Goal: Book appointment/travel/reservation

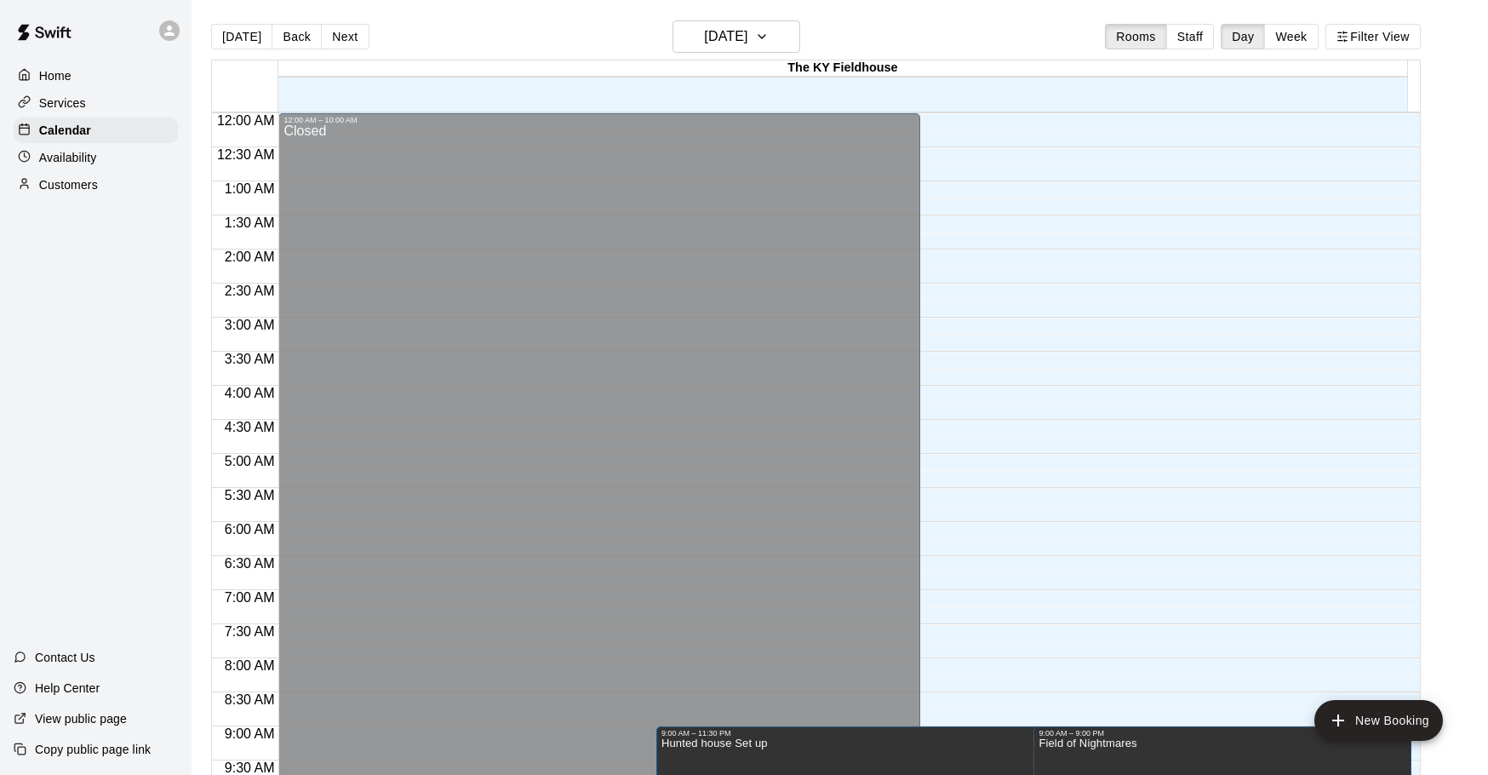
scroll to position [540, 0]
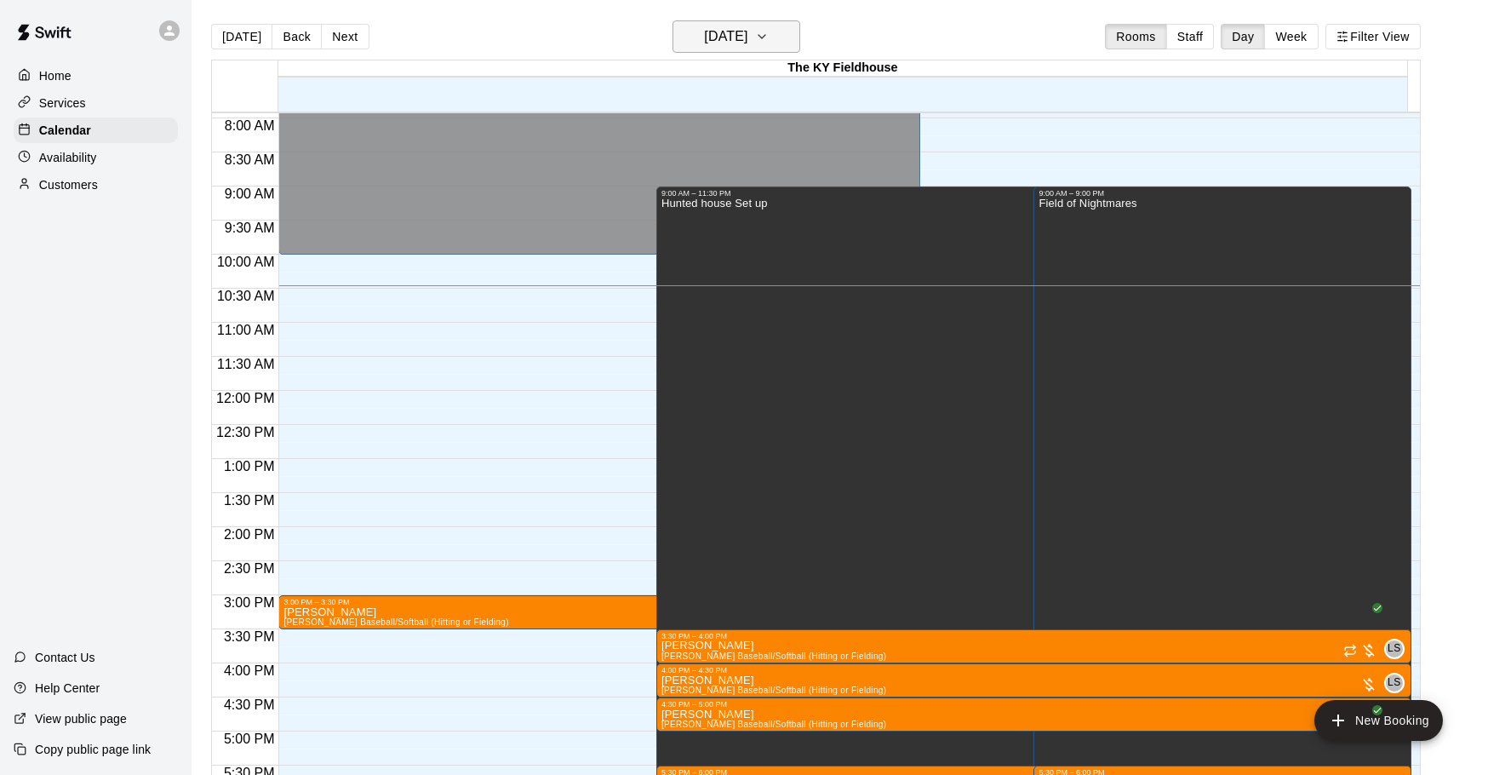
click at [747, 36] on h6 "[DATE]" at bounding box center [725, 37] width 43 height 24
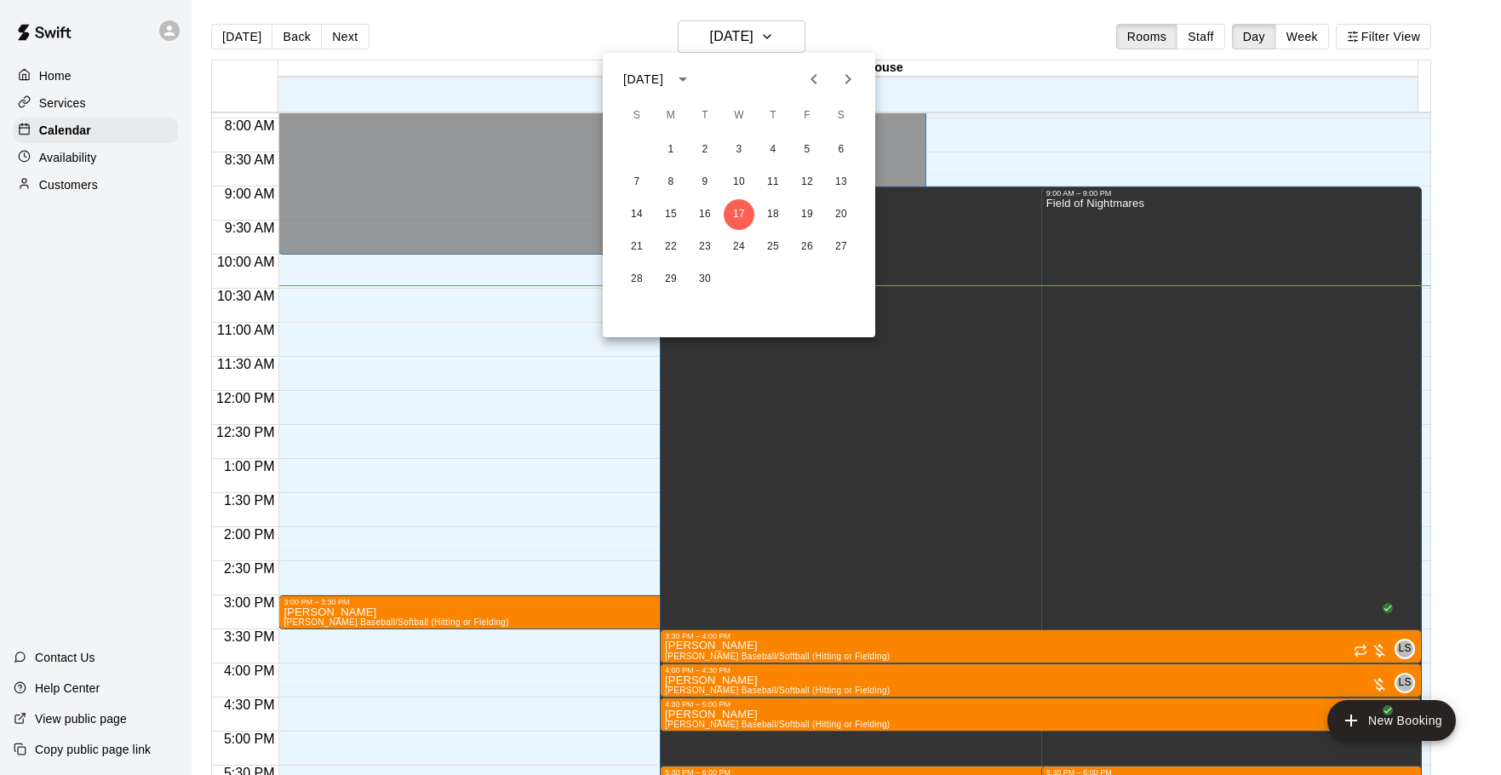
click at [1179, 23] on div at bounding box center [750, 387] width 1501 height 775
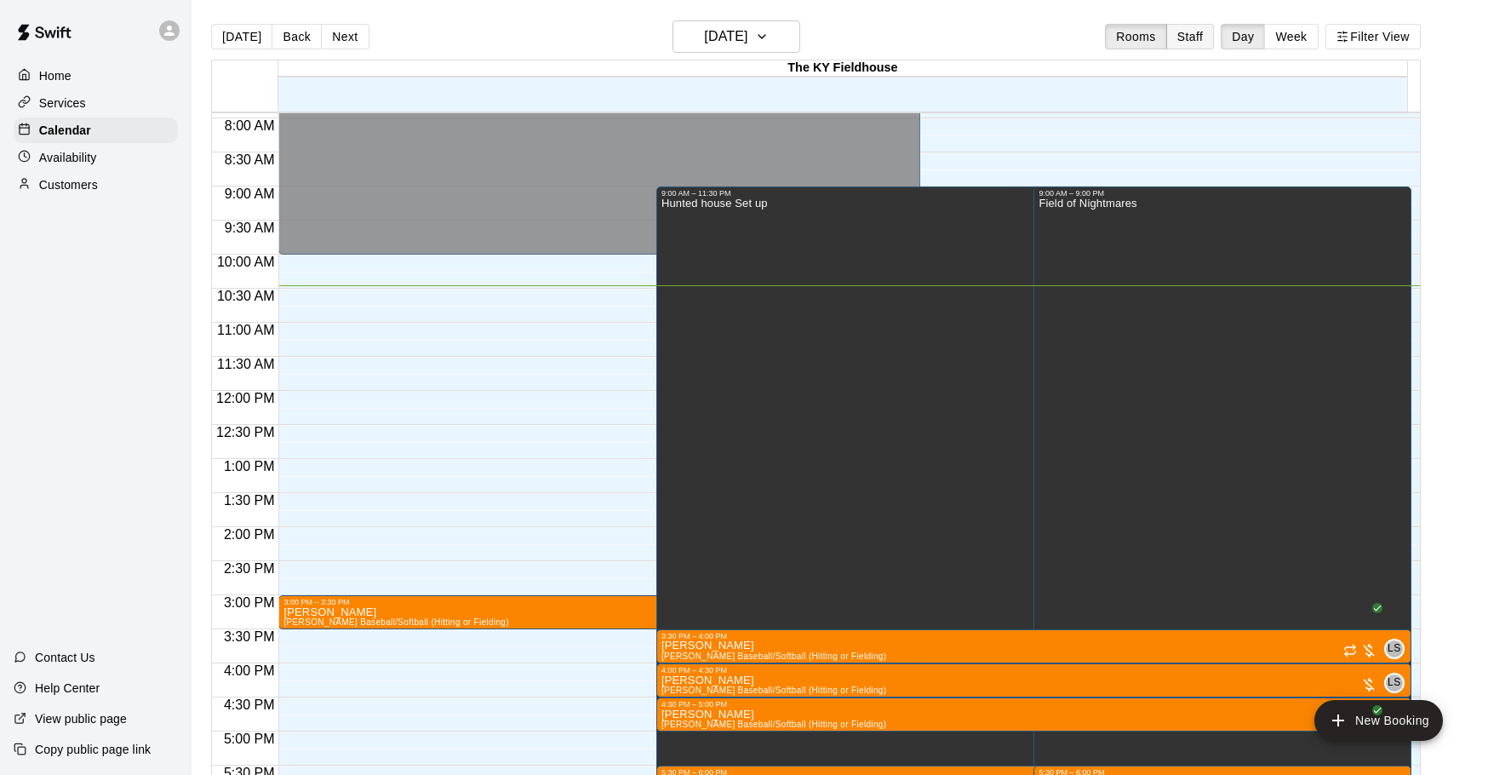
click at [1203, 39] on button "Staff" at bounding box center [1190, 37] width 49 height 26
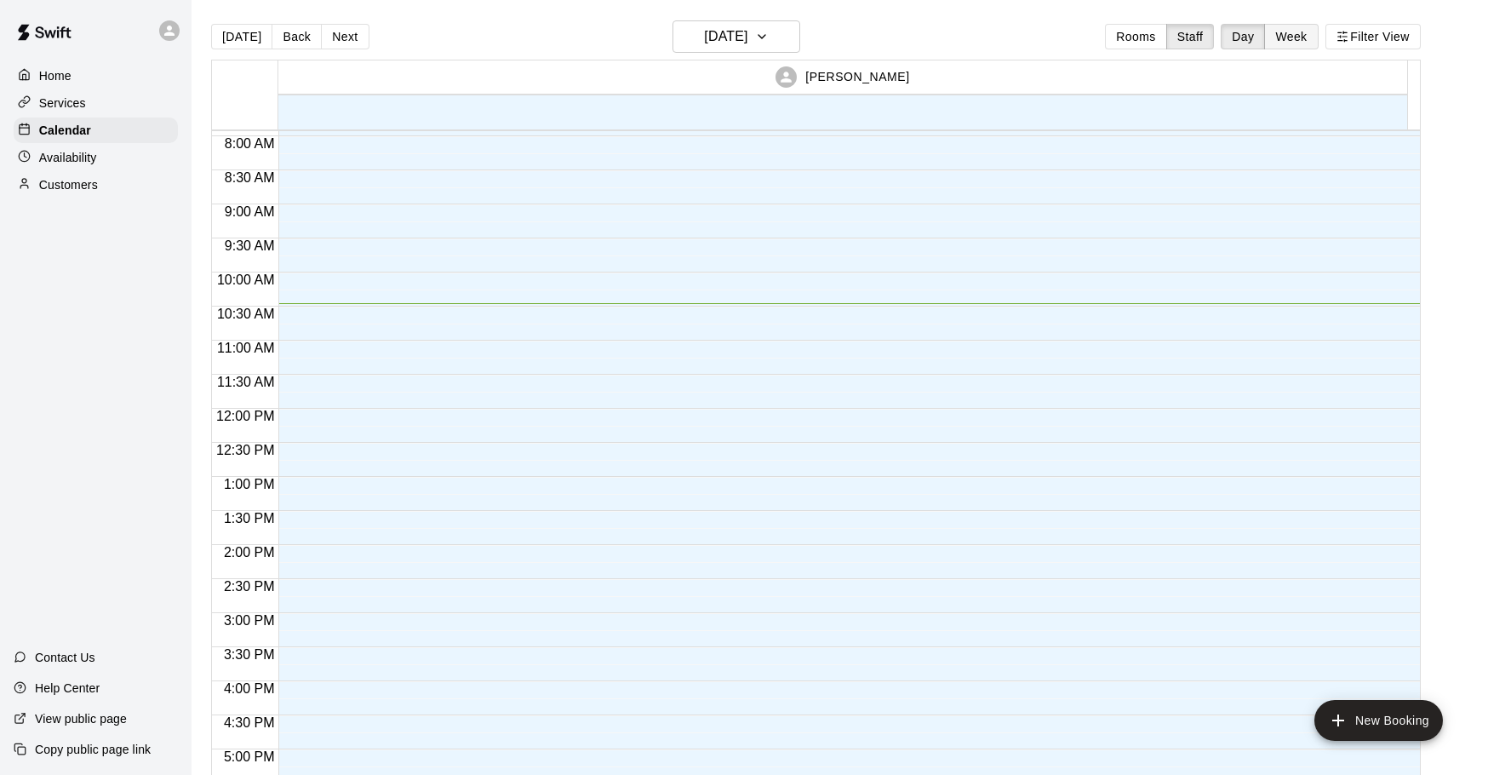
click at [1307, 38] on button "Week" at bounding box center [1291, 37] width 54 height 26
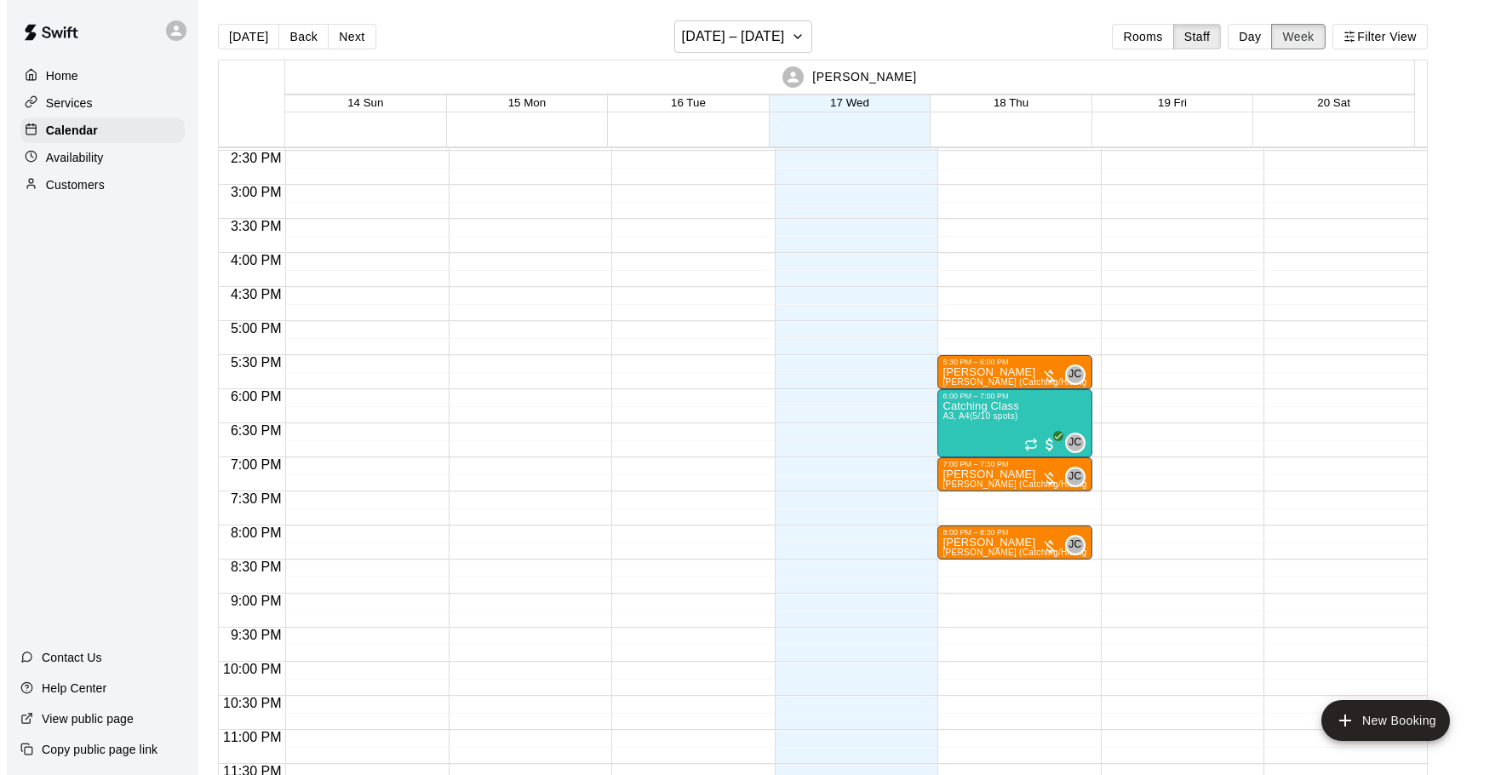
scroll to position [989, 0]
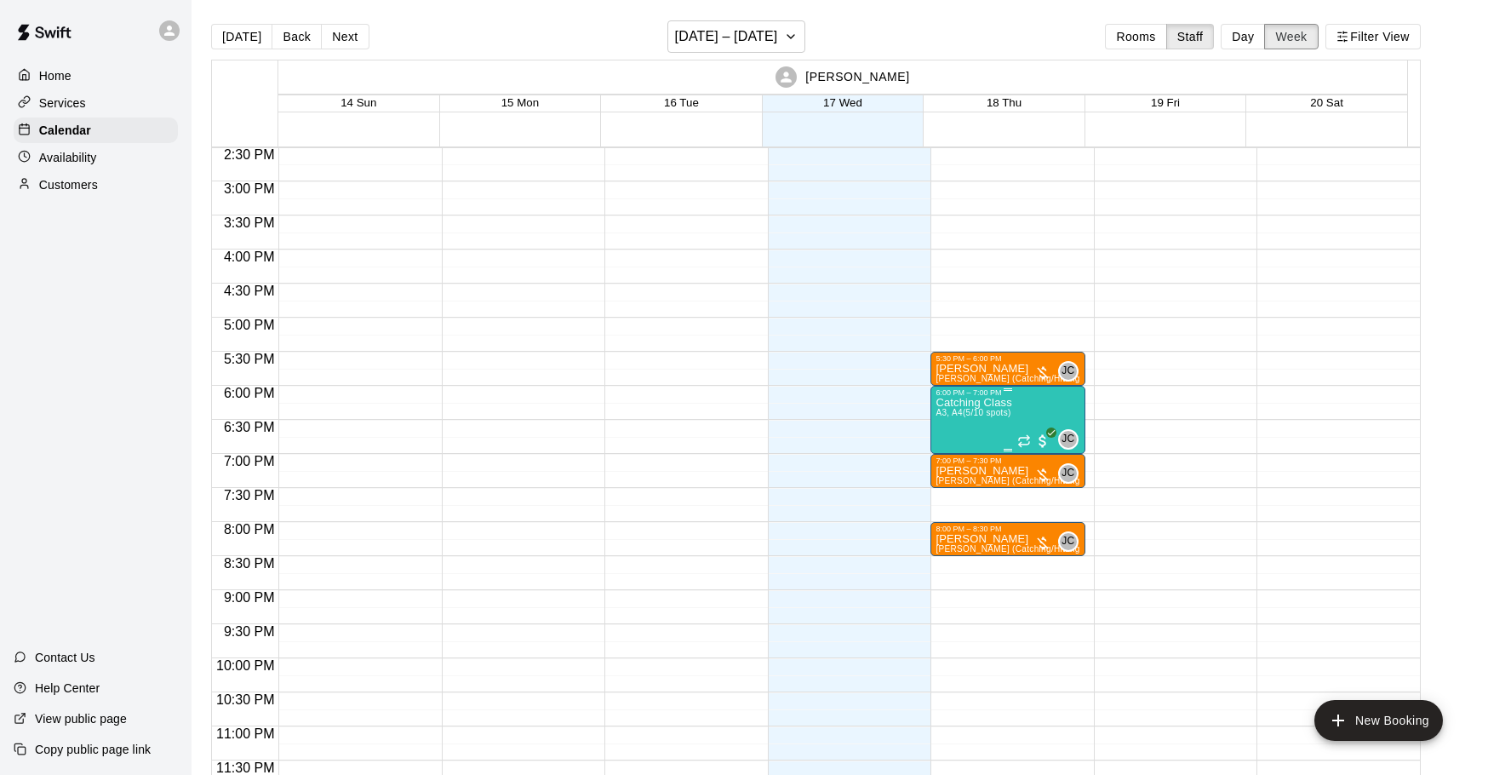
click at [1264, 24] on button "Week" at bounding box center [1291, 37] width 54 height 26
click at [775, 29] on h6 "[DATE] – [DATE]" at bounding box center [726, 37] width 103 height 24
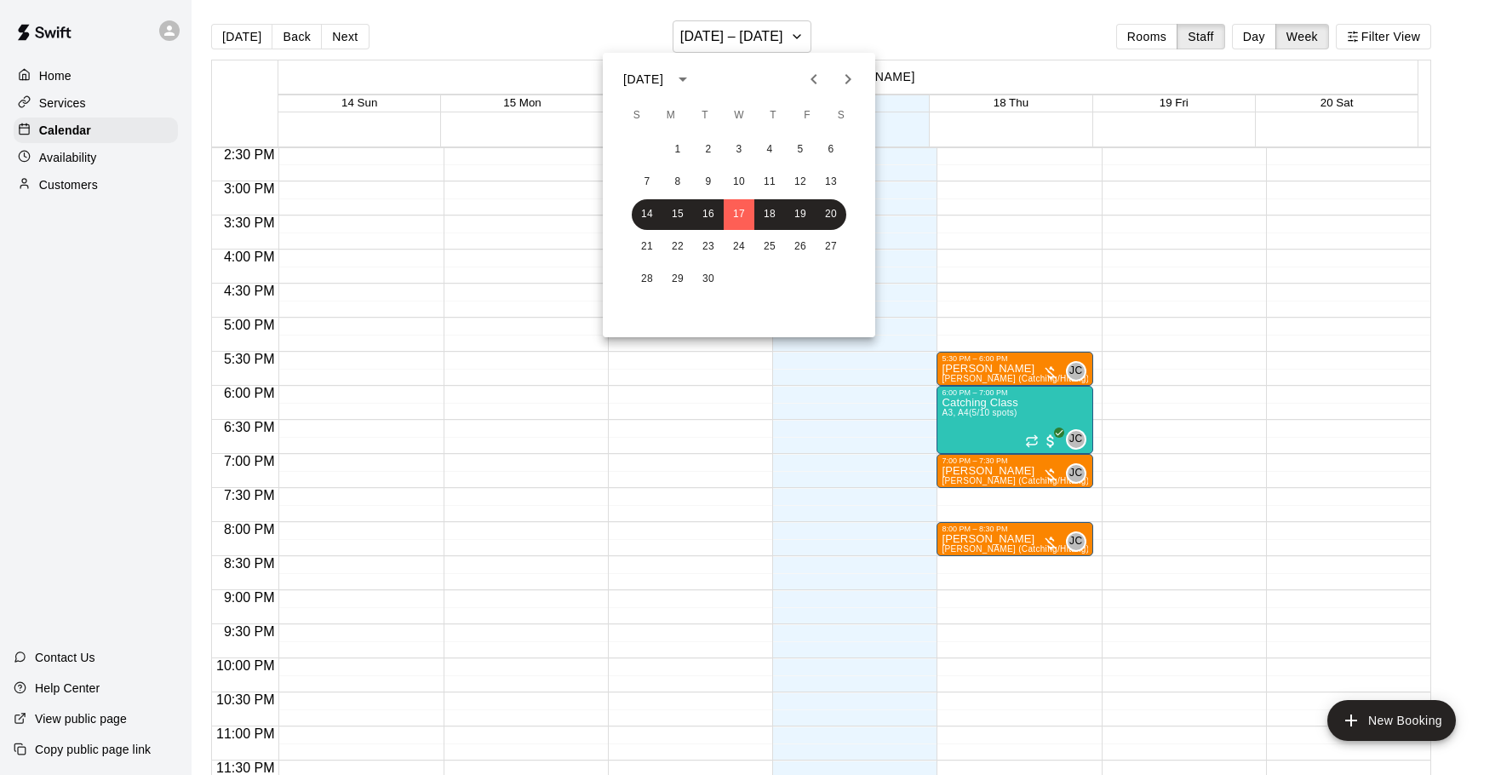
click at [918, 33] on div at bounding box center [750, 387] width 1501 height 775
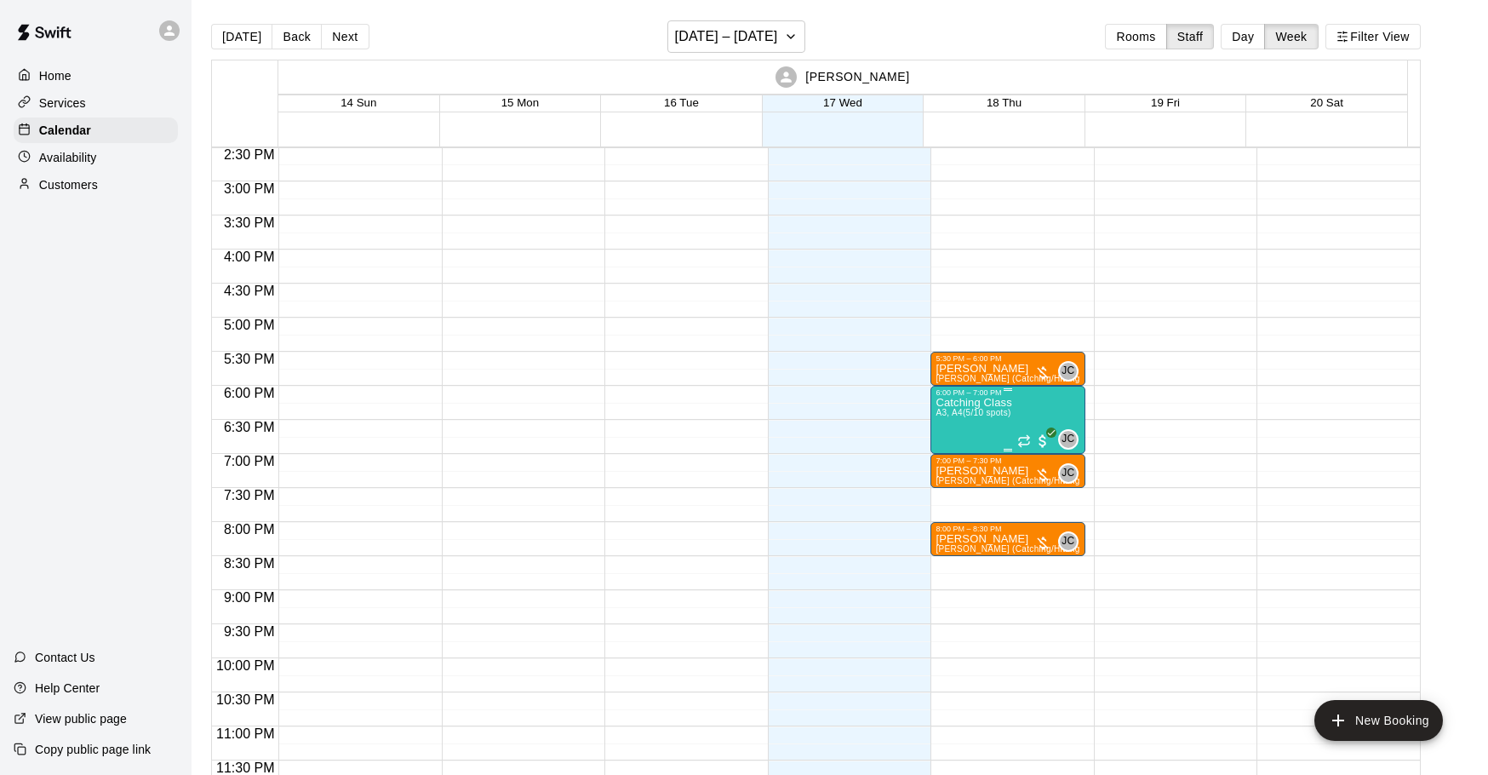
click at [1002, 394] on div "6:00 PM – 7:00 PM" at bounding box center [1008, 392] width 144 height 9
click at [949, 442] on img "edit" at bounding box center [952, 446] width 20 height 20
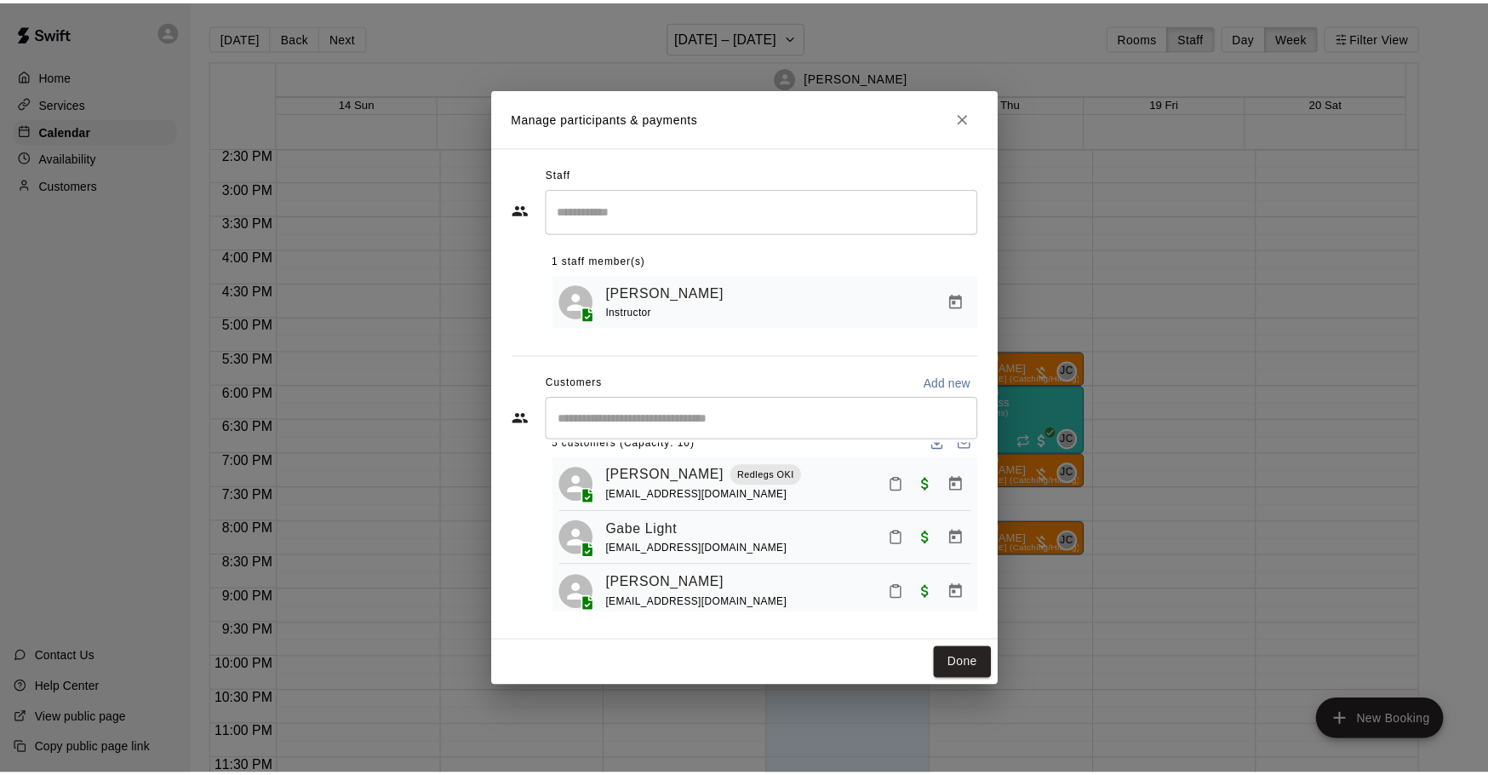
scroll to position [0, 0]
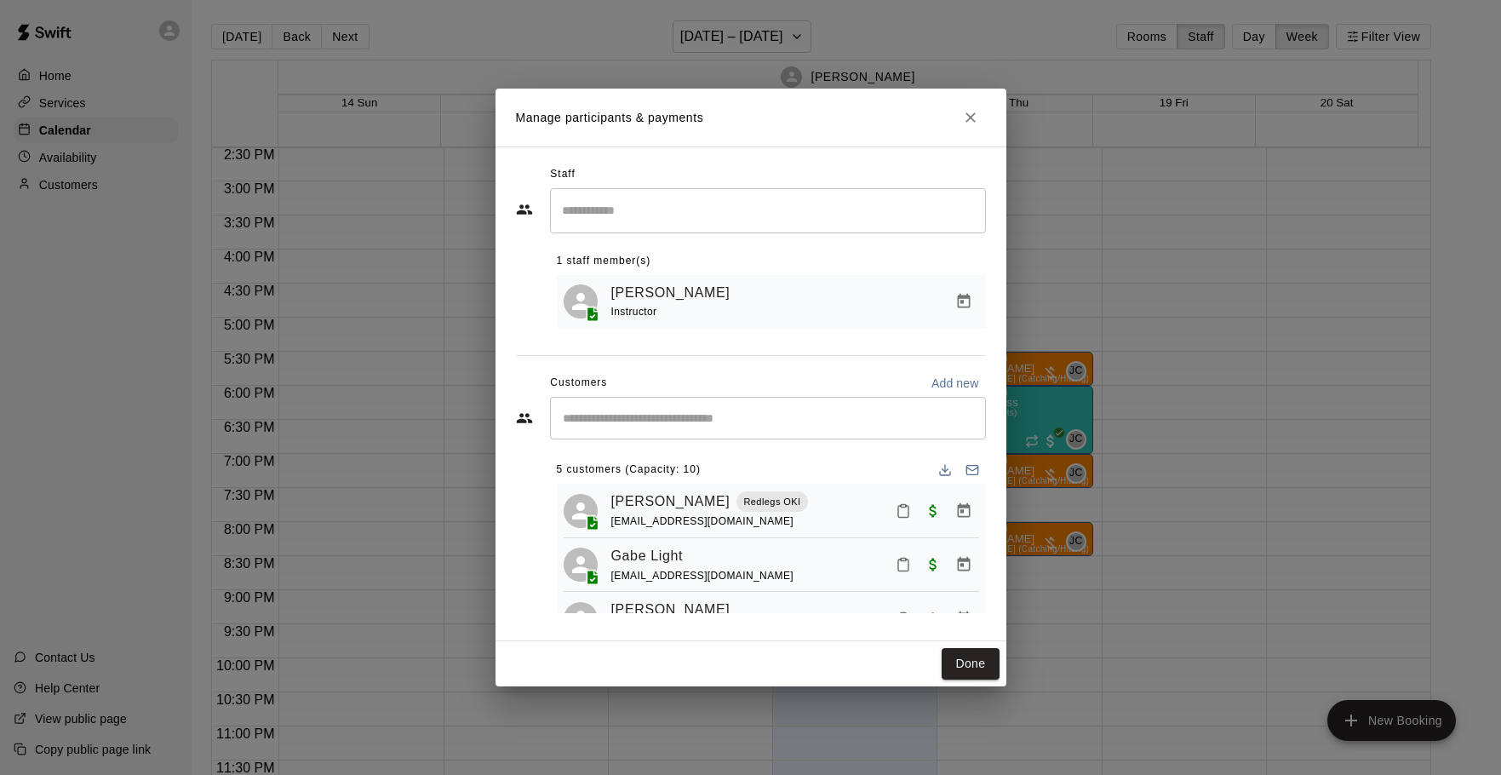
click at [967, 117] on icon "Close" at bounding box center [970, 117] width 17 height 17
